Goal: Task Accomplishment & Management: Use online tool/utility

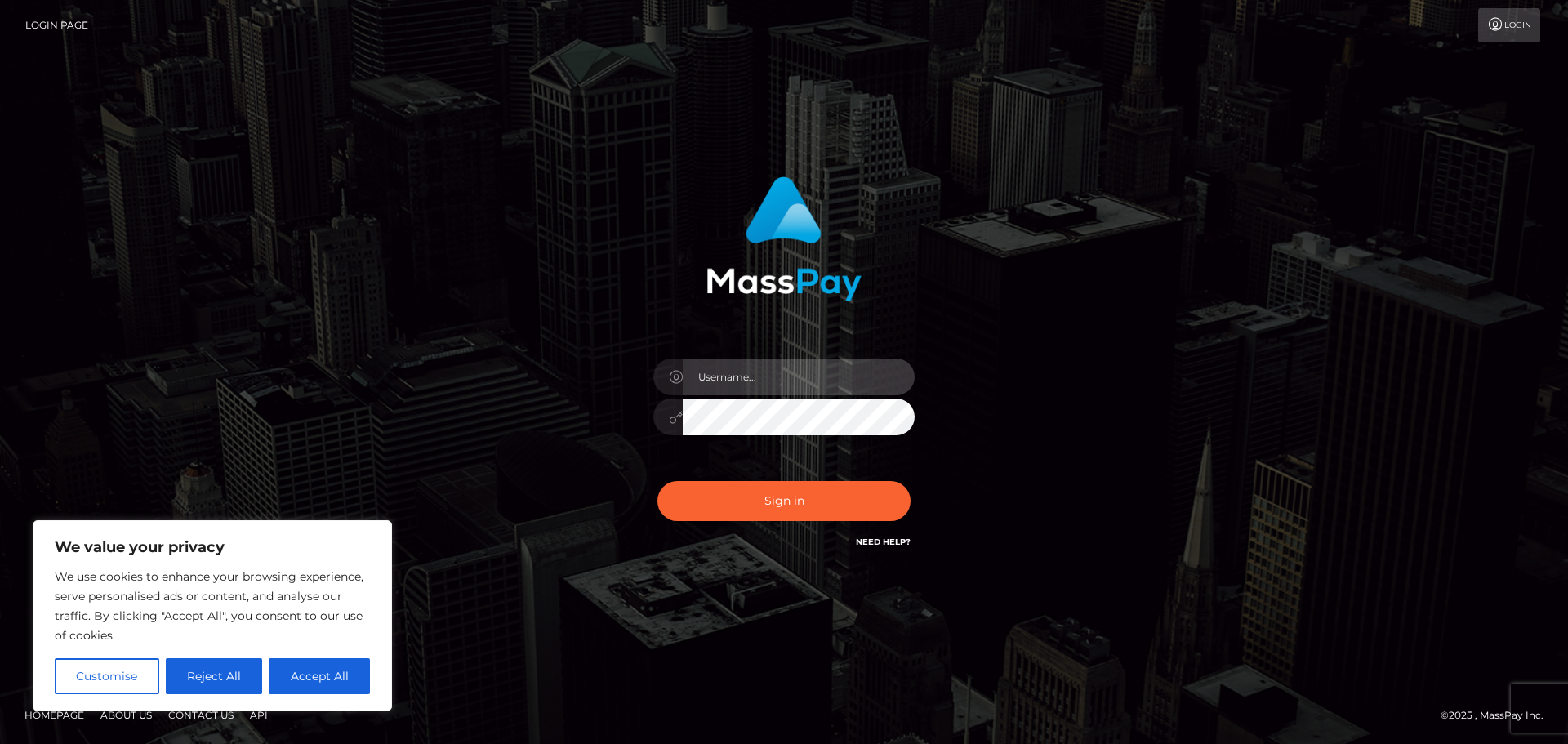
type input "Jennifer"
click at [1030, 333] on div "Jennifer Sign in" at bounding box center [784, 372] width 931 height 416
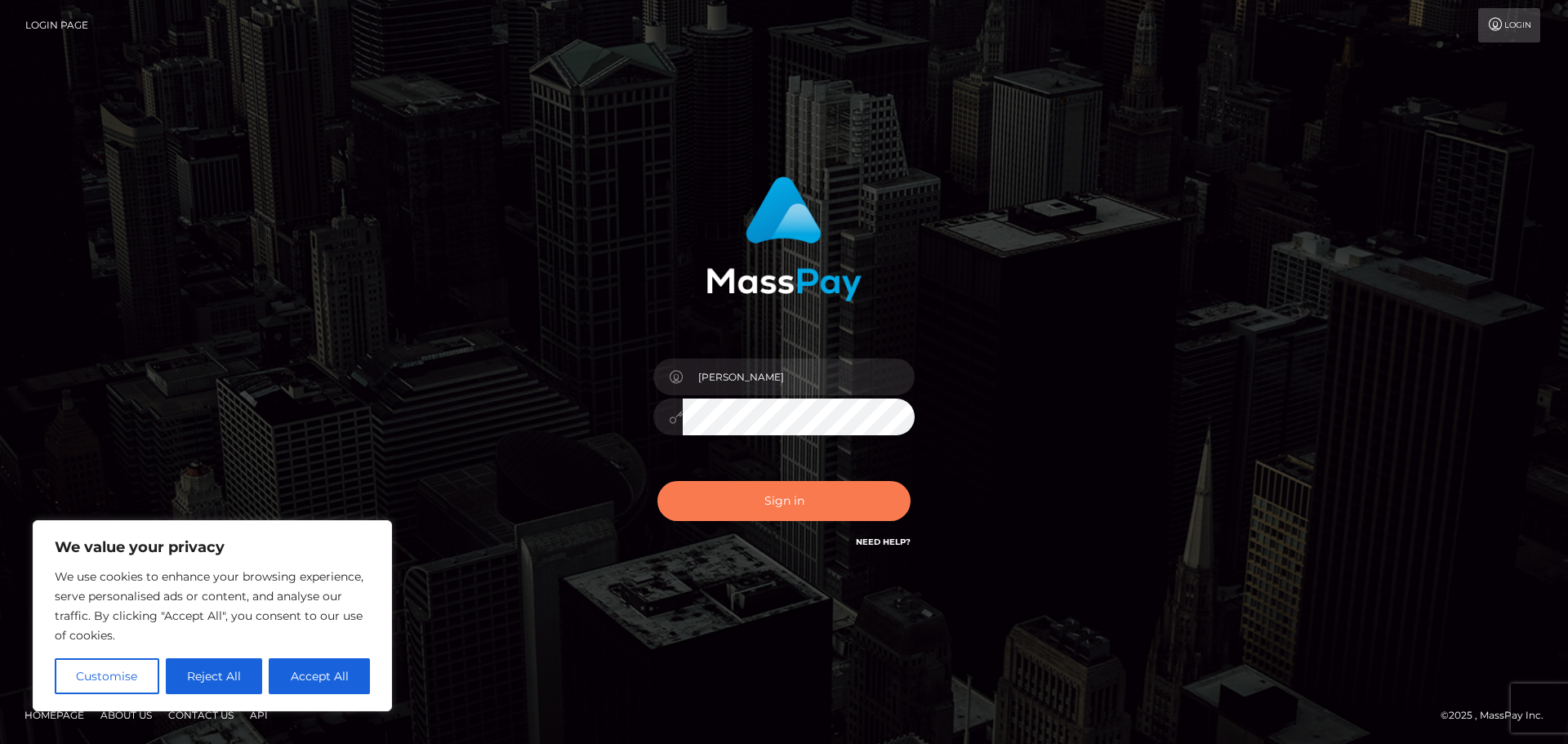
click at [838, 484] on button "Sign in" at bounding box center [784, 501] width 253 height 40
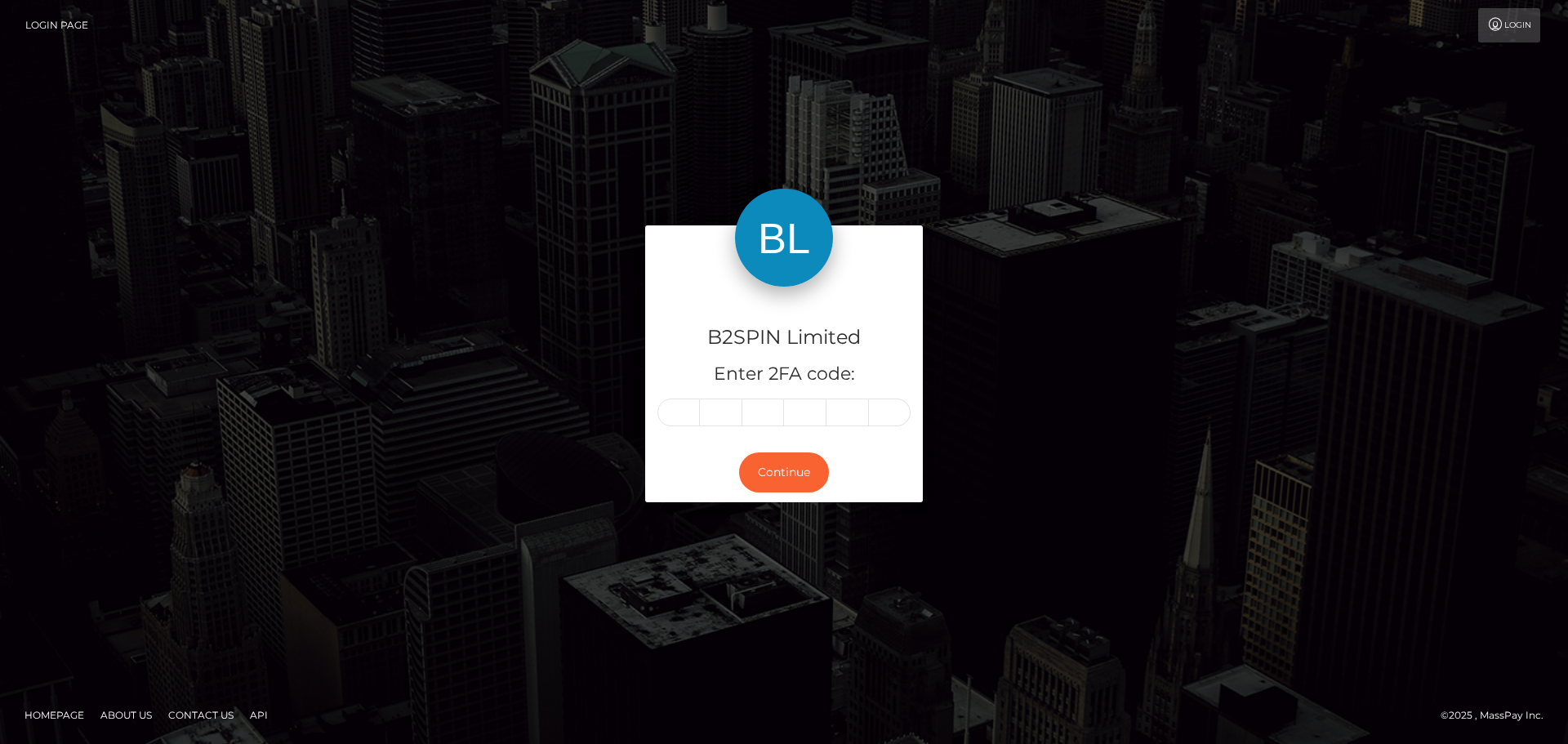
click at [692, 412] on input "text" at bounding box center [678, 412] width 42 height 28
type input "6"
type input "4"
type input "7"
type input "8"
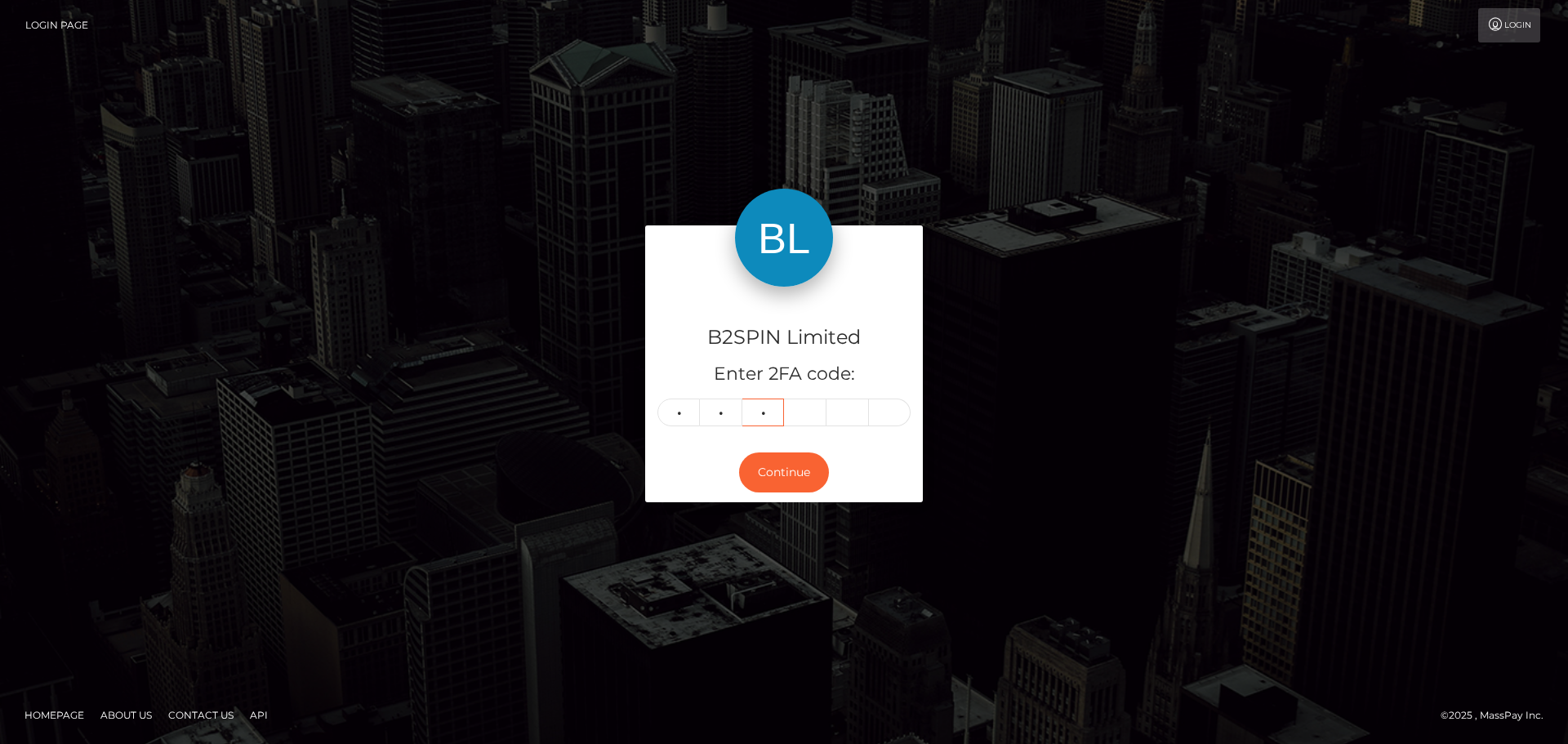
type input "4"
type input "9"
type input "1"
type input "9"
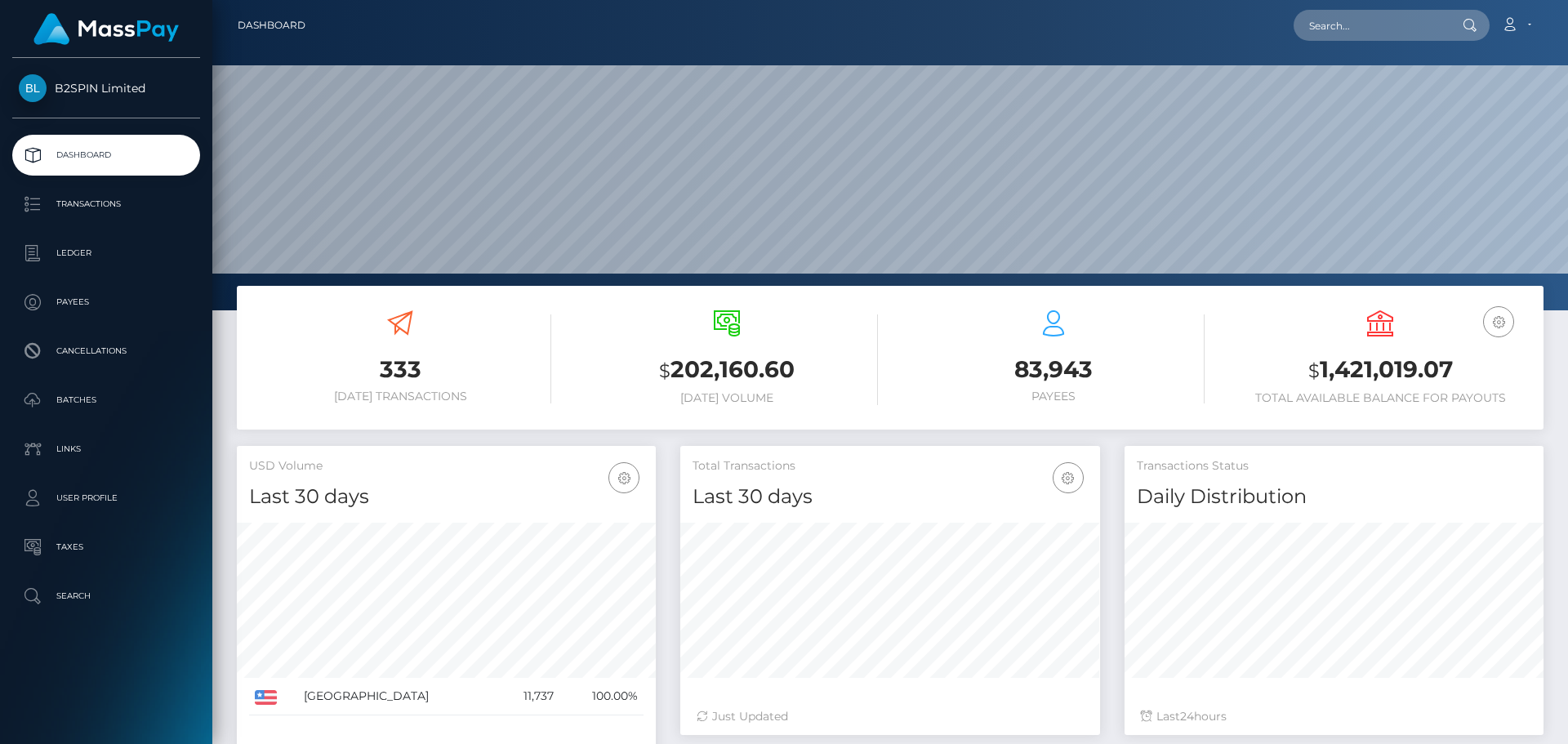
scroll to position [290, 419]
click at [128, 220] on link "Transactions" at bounding box center [106, 204] width 188 height 40
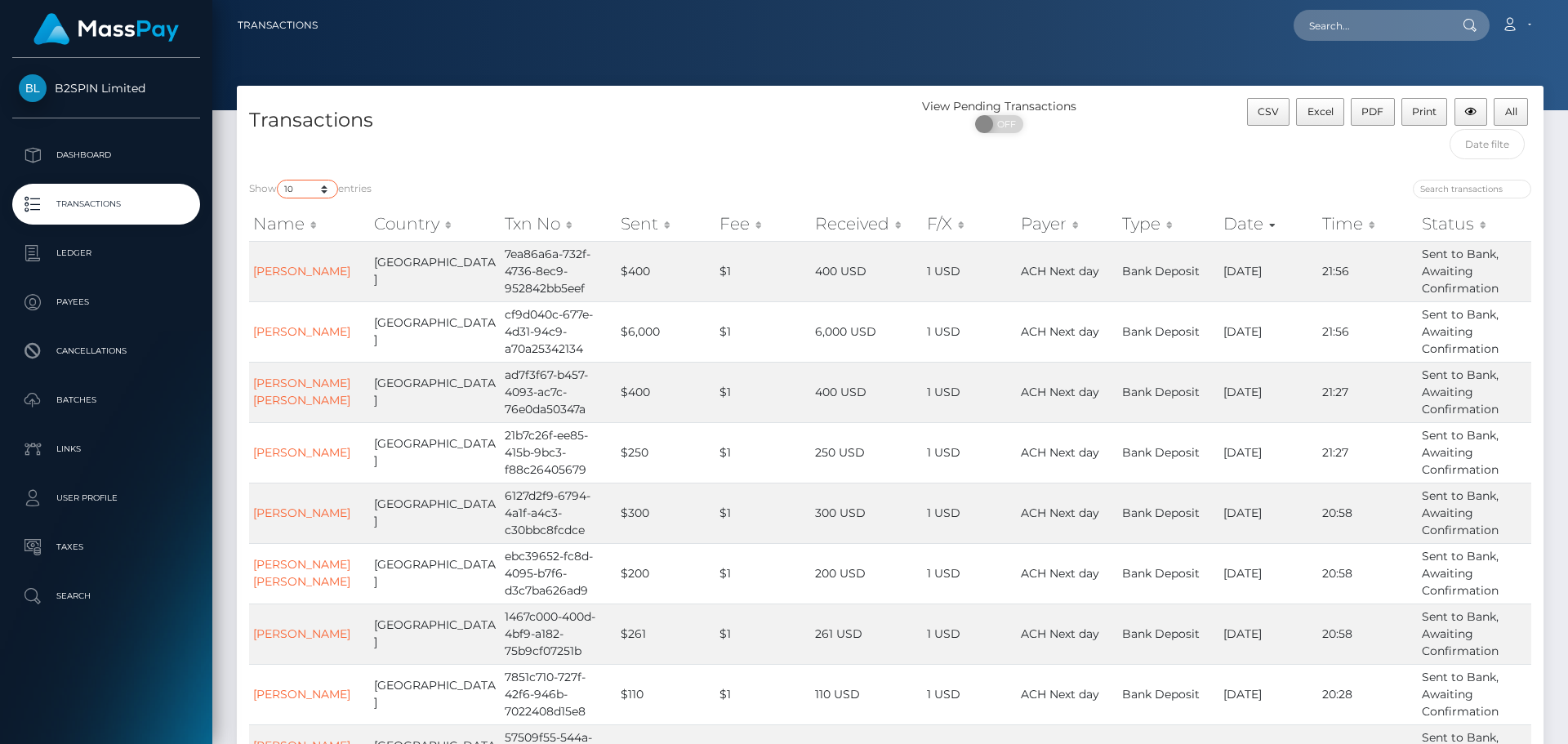
click at [321, 190] on select "10 25 50 100 250 500 1,000 3,500" at bounding box center [307, 188] width 61 height 19
select select "3500"
click at [278, 179] on select "10 25 50 100 250 500 1,000 3,500" at bounding box center [307, 188] width 61 height 19
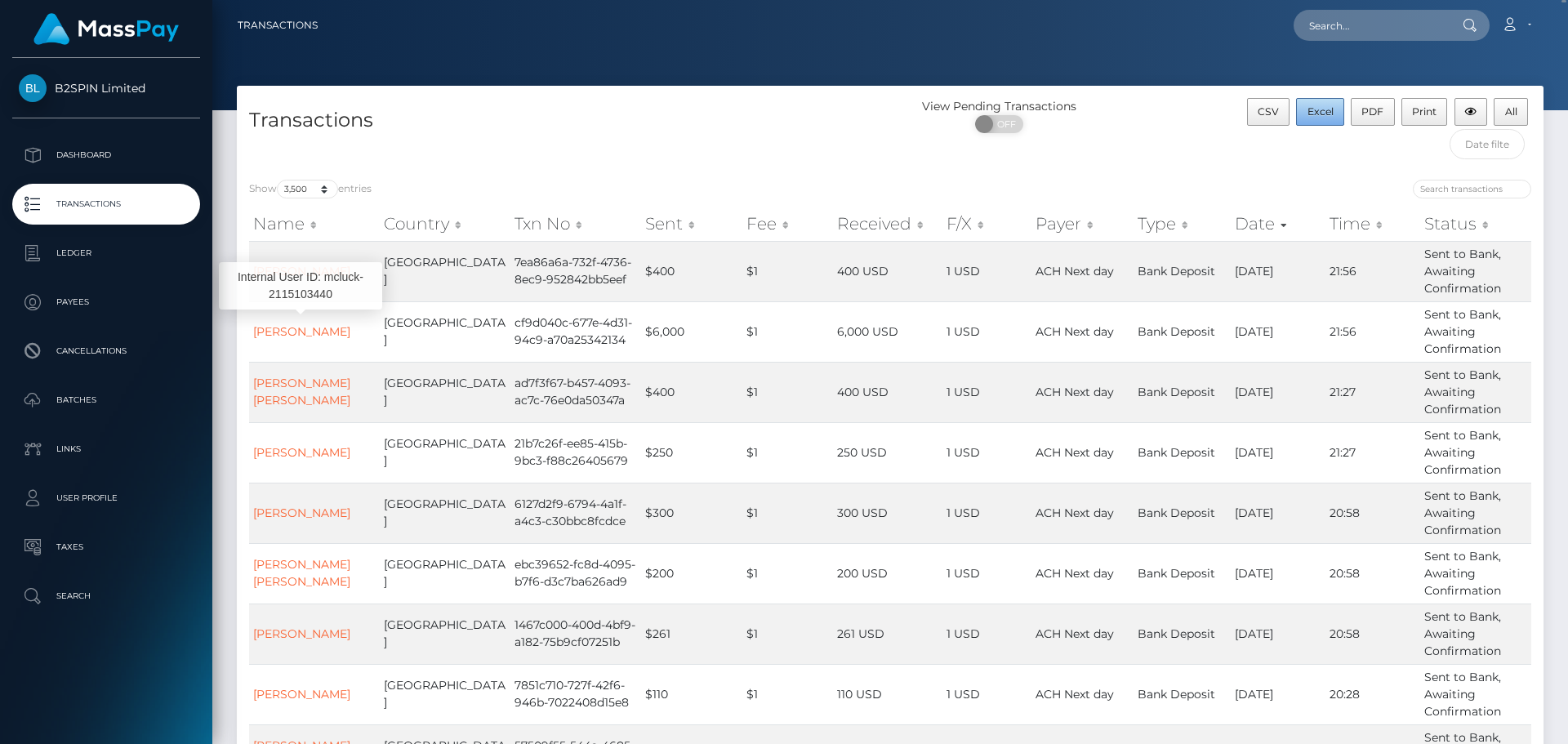
click at [1331, 116] on span "Excel" at bounding box center [1320, 111] width 26 height 13
